Goal: Check status

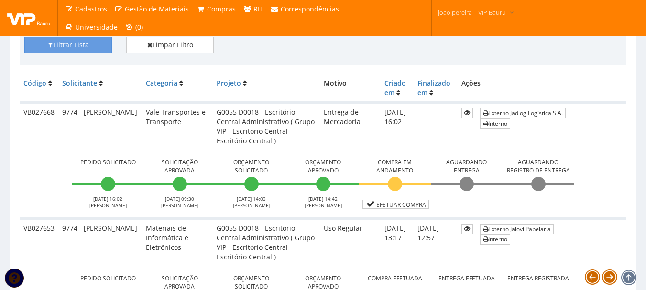
scroll to position [239, 0]
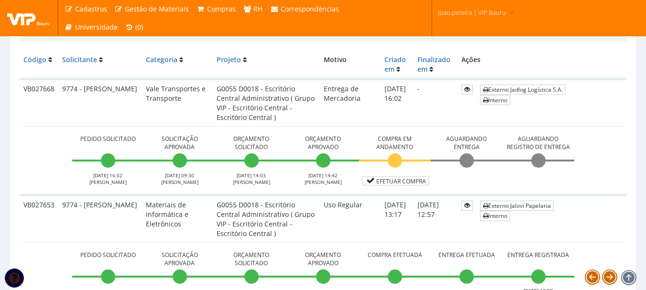
click at [605, 215] on td "Externo Jalovi Papelaria Interno" at bounding box center [551, 218] width 150 height 47
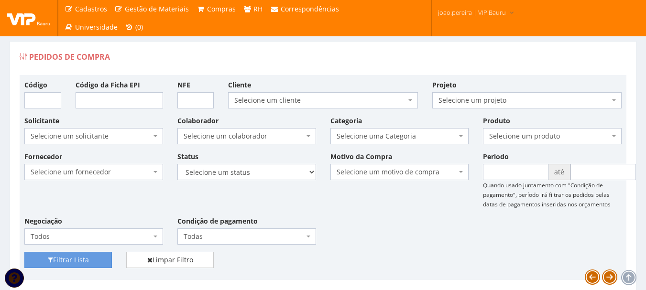
scroll to position [0, 0]
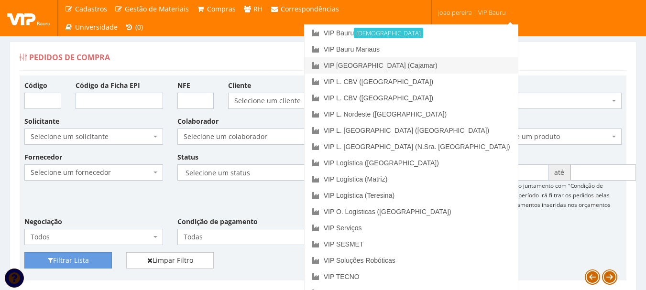
click at [449, 64] on link "VIP [GEOGRAPHIC_DATA] (Cajamar)" at bounding box center [410, 65] width 213 height 16
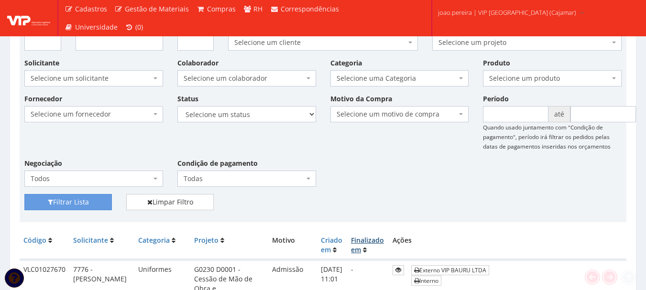
scroll to position [191, 0]
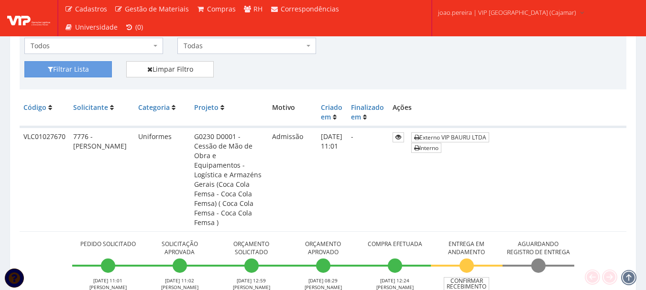
scroll to position [239, 0]
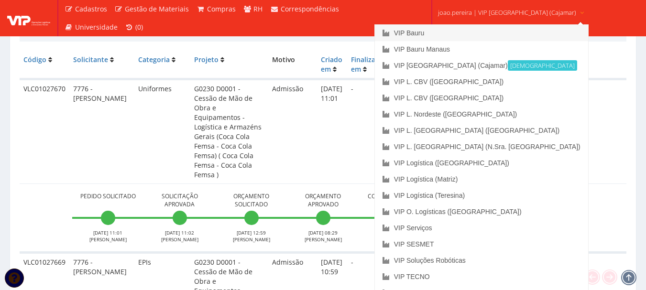
click at [451, 32] on link "VIP Bauru" at bounding box center [481, 33] width 213 height 16
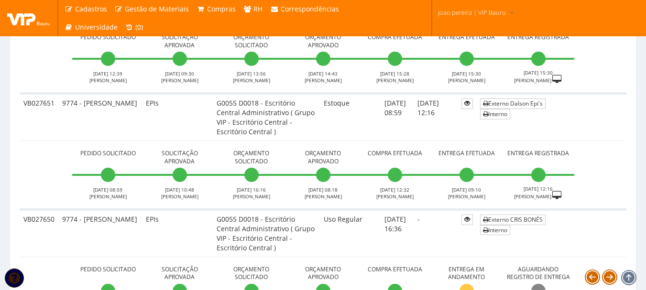
scroll to position [574, 0]
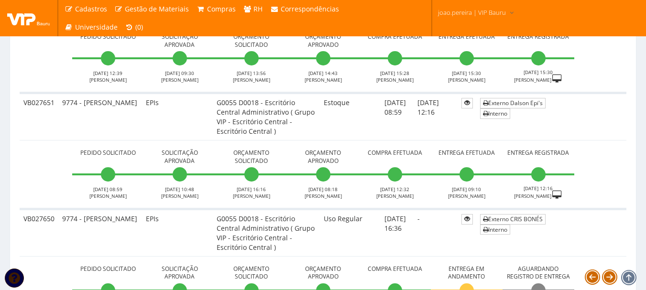
click at [611, 155] on td "Pedido Solicitado [DATE] 08:59 [PERSON_NAME] Solicitação Aprovada [DATE] 10:48 …" at bounding box center [323, 174] width 606 height 69
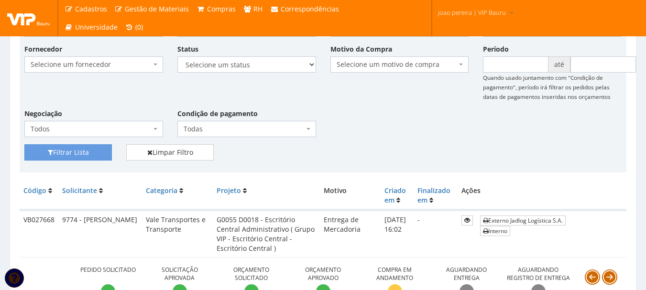
scroll to position [191, 0]
